Goal: Navigation & Orientation: Understand site structure

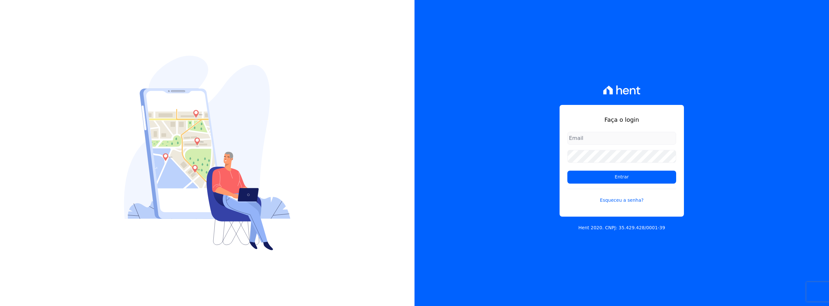
click at [583, 137] on input "email" at bounding box center [622, 138] width 109 height 13
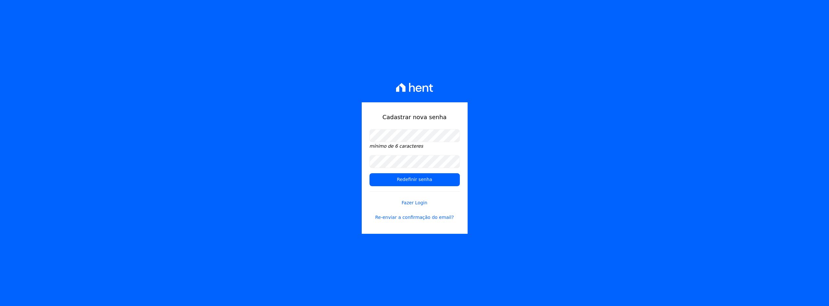
click at [309, 125] on div "Cadastrar nova senha mínimo de 6 caracteres Redefinir senha Fazer Login Re-envi…" at bounding box center [414, 153] width 829 height 306
click at [398, 178] on input "Redefinir senha" at bounding box center [415, 179] width 90 height 13
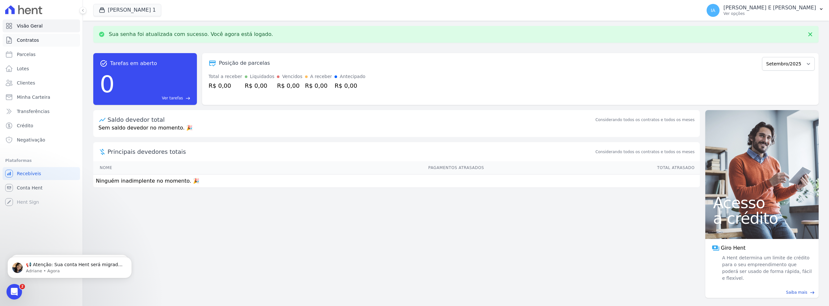
click at [30, 40] on span "Contratos" at bounding box center [28, 40] width 22 height 6
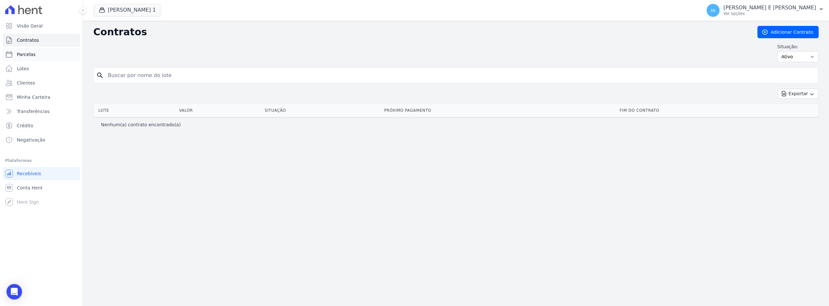
click at [27, 55] on span "Parcelas" at bounding box center [26, 54] width 19 height 6
select select
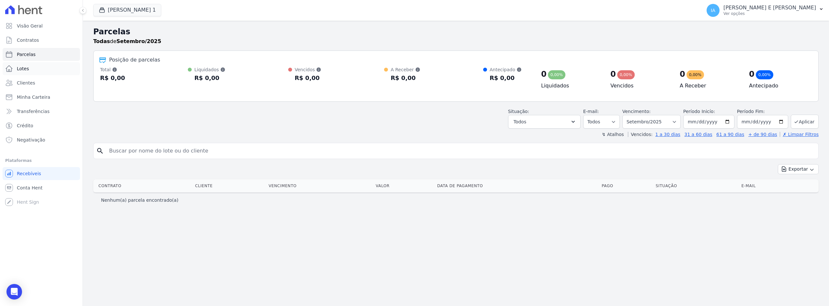
click at [25, 70] on span "Lotes" at bounding box center [23, 68] width 12 height 6
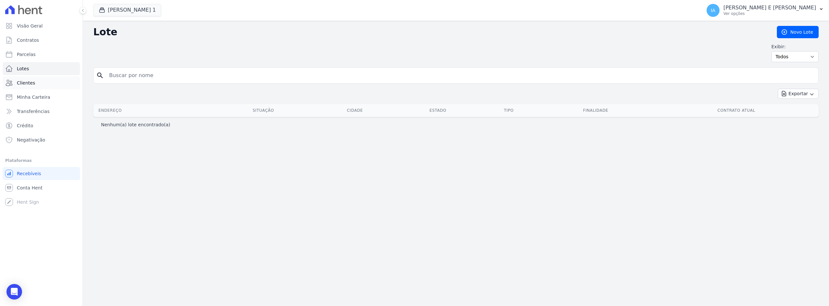
click at [25, 78] on link "Clientes" at bounding box center [41, 82] width 77 height 13
click at [24, 82] on span "Clientes" at bounding box center [26, 83] width 18 height 6
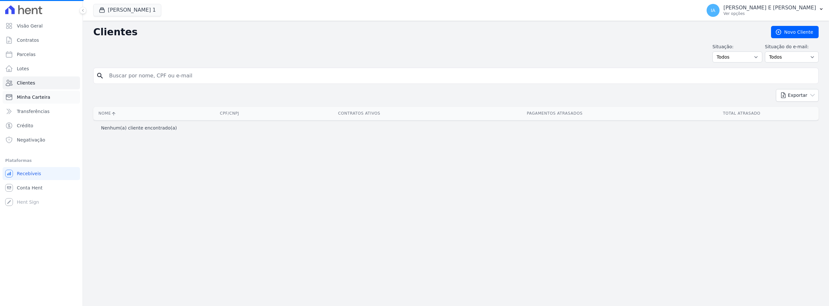
click at [27, 98] on span "Minha Carteira" at bounding box center [33, 97] width 33 height 6
click at [28, 110] on span "Transferências" at bounding box center [33, 111] width 33 height 6
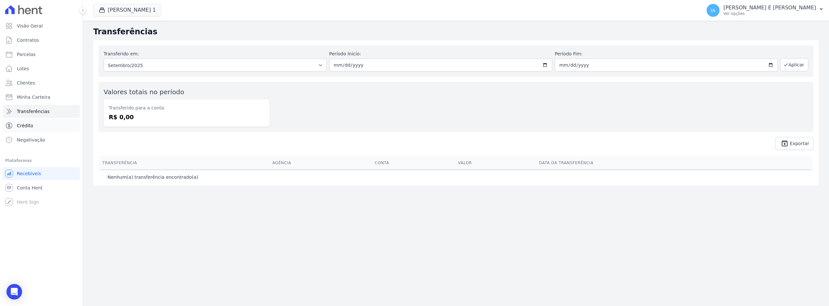
click at [27, 126] on span "Crédito" at bounding box center [25, 125] width 17 height 6
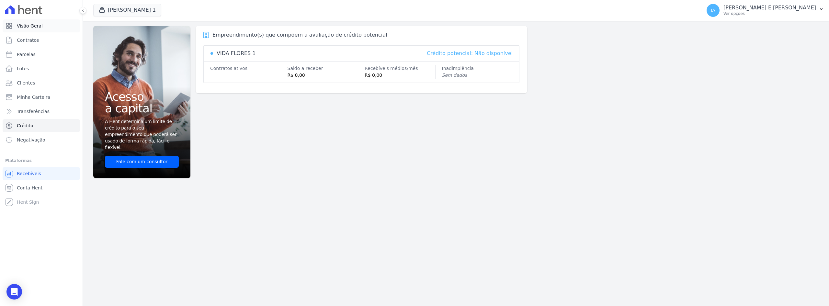
click at [27, 26] on span "Visão Geral" at bounding box center [30, 26] width 26 height 6
